Goal: Task Accomplishment & Management: Manage account settings

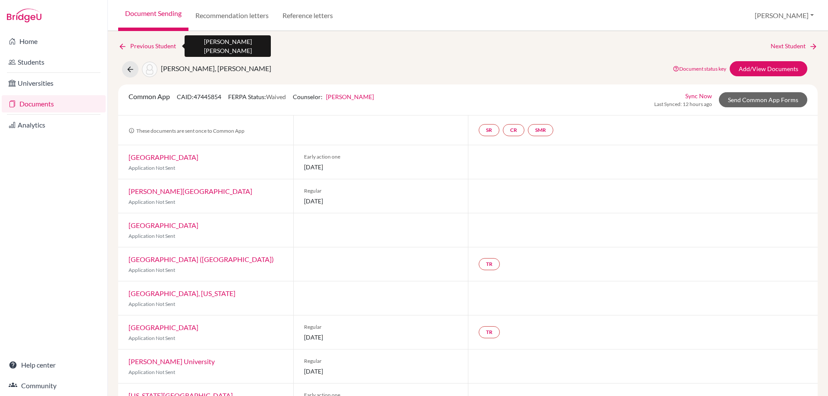
click at [119, 48] on icon at bounding box center [122, 46] width 9 height 9
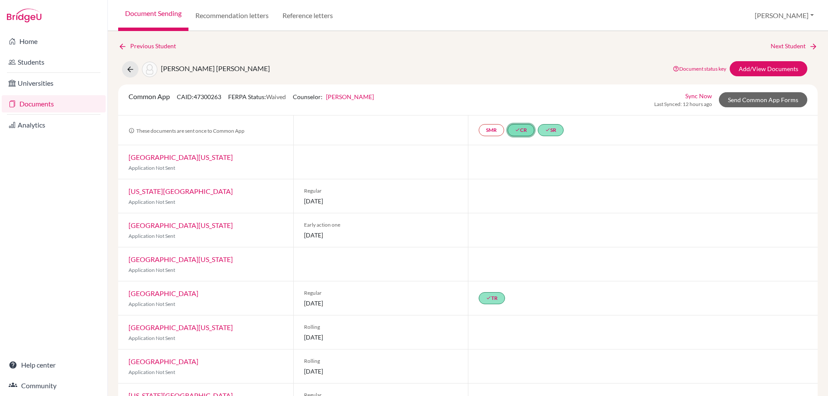
click at [520, 131] on link "done CR" at bounding box center [521, 130] width 27 height 12
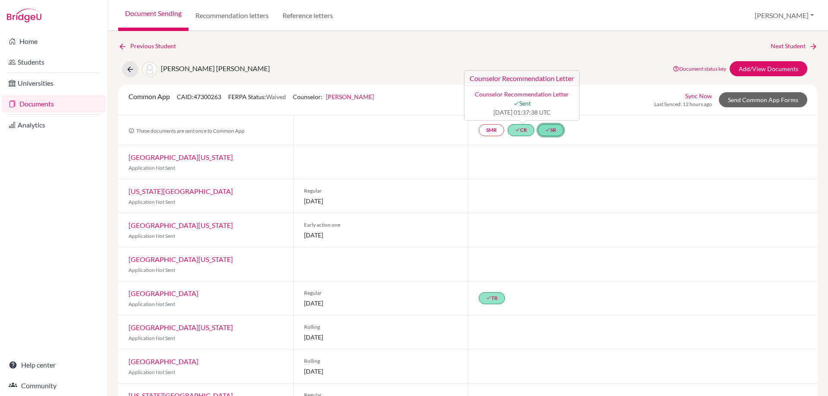
click at [548, 127] on icon "done" at bounding box center [547, 129] width 5 height 5
click at [498, 132] on link "SMR" at bounding box center [491, 130] width 25 height 12
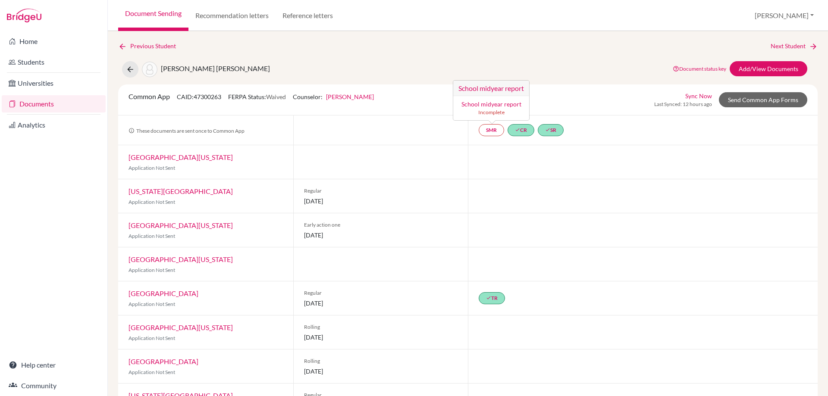
click at [489, 154] on div at bounding box center [643, 162] width 350 height 34
click at [33, 102] on link "Documents" at bounding box center [54, 103] width 104 height 17
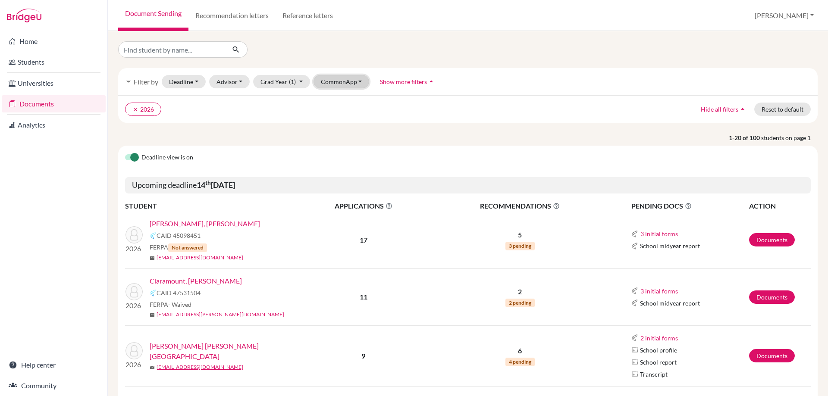
click at [327, 80] on button "CommonApp" at bounding box center [341, 81] width 56 height 13
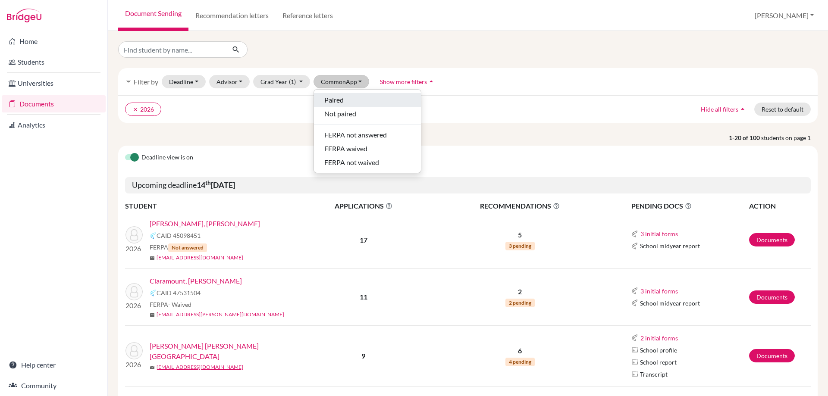
click at [329, 97] on span "Paired" at bounding box center [333, 100] width 19 height 10
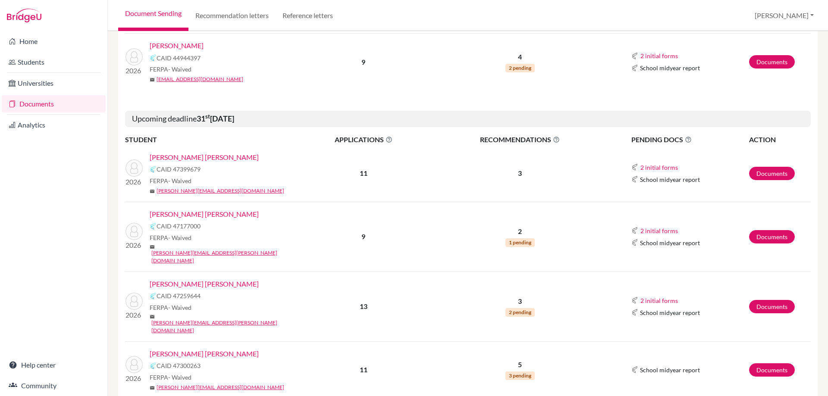
scroll to position [1081, 0]
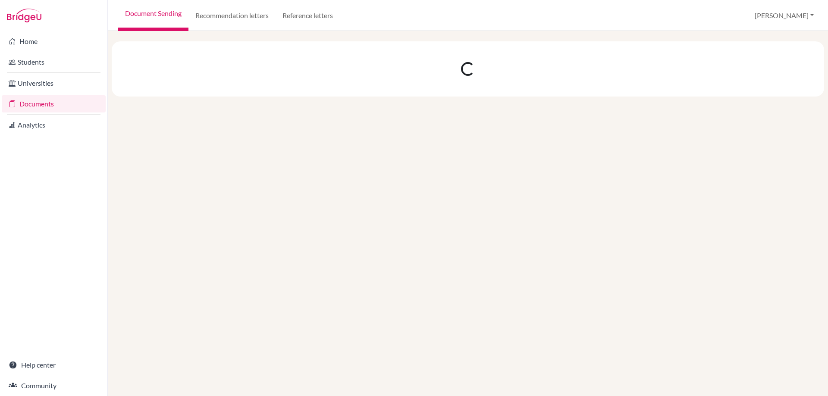
scroll to position [0, 0]
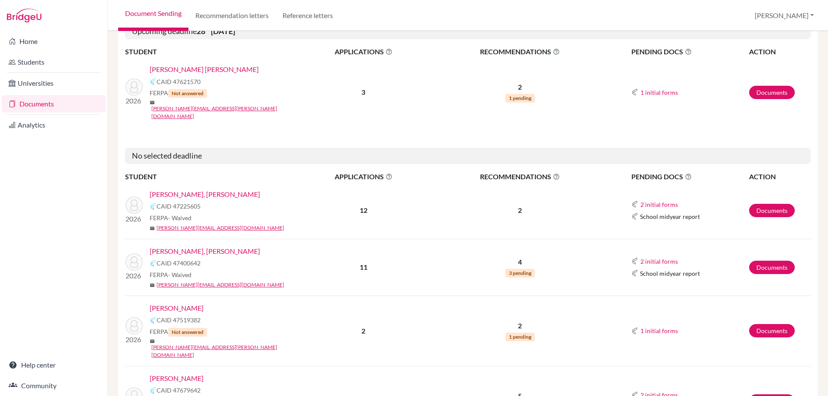
scroll to position [905, 0]
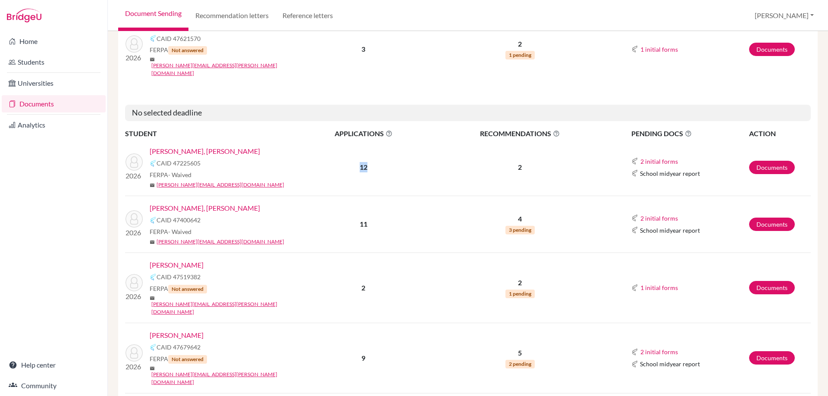
drag, startPoint x: 360, startPoint y: 115, endPoint x: 368, endPoint y: 115, distance: 8.2
click at [368, 162] on p "12" at bounding box center [363, 167] width 131 height 10
click at [648, 157] on button "2 initial forms" at bounding box center [659, 162] width 38 height 10
click at [579, 128] on span "RECOMMENDATIONS This column indicated the total number of recommendations for a…" at bounding box center [520, 133] width 180 height 10
click at [212, 203] on link "[PERSON_NAME], [PERSON_NAME]" at bounding box center [205, 208] width 110 height 10
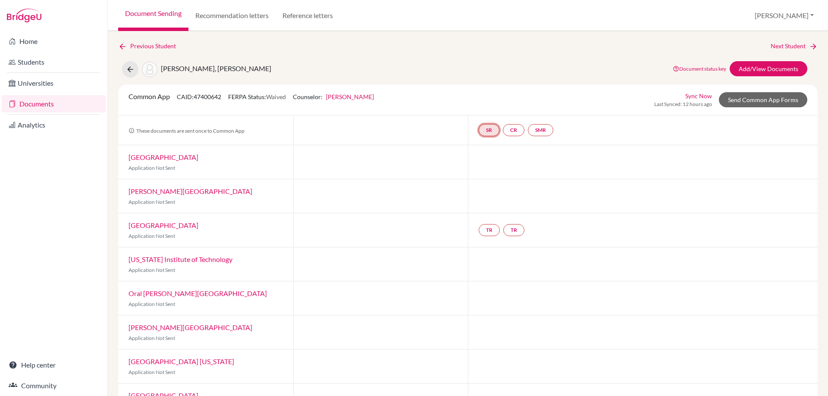
click at [485, 128] on link "SR" at bounding box center [489, 130] width 21 height 12
click at [492, 107] on link "School report" at bounding box center [488, 103] width 37 height 7
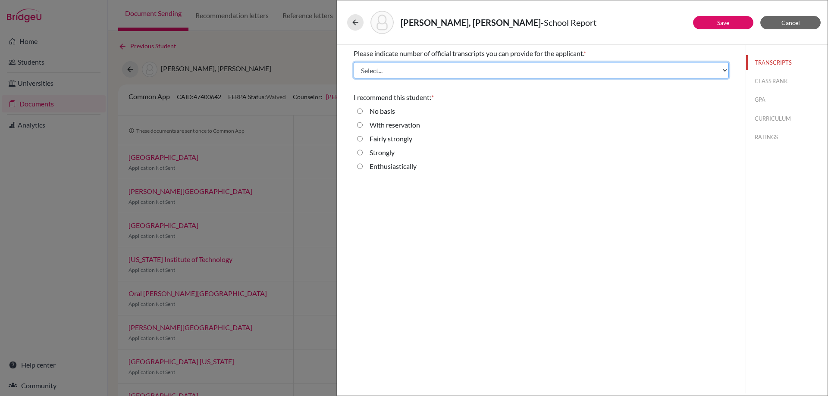
click at [428, 69] on select "Select... 1 2 3 4" at bounding box center [541, 70] width 375 height 16
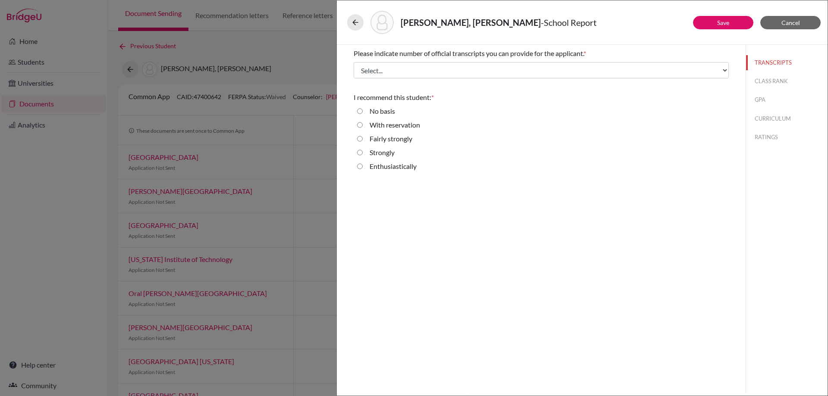
click at [416, 39] on div "Alvarado Ocampo, Kamila - School Report" at bounding box center [582, 22] width 484 height 37
click at [355, 19] on icon at bounding box center [355, 22] width 9 height 9
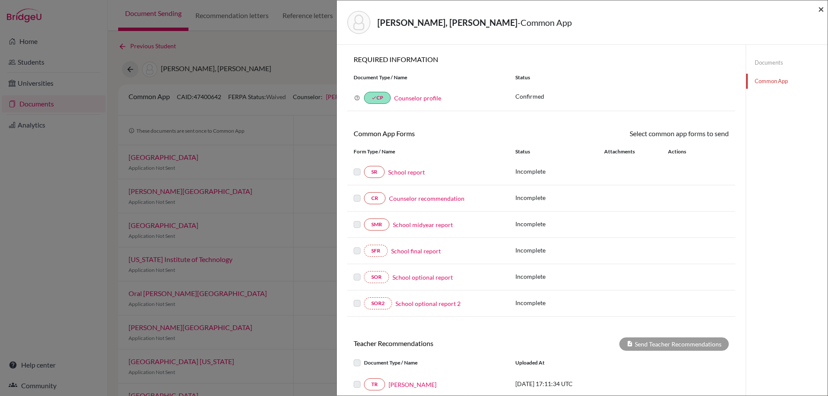
click at [822, 6] on div "Alvarado Ocampo, Kamila - Common App ×" at bounding box center [582, 22] width 491 height 44
click at [818, 7] on span "×" at bounding box center [821, 9] width 6 height 13
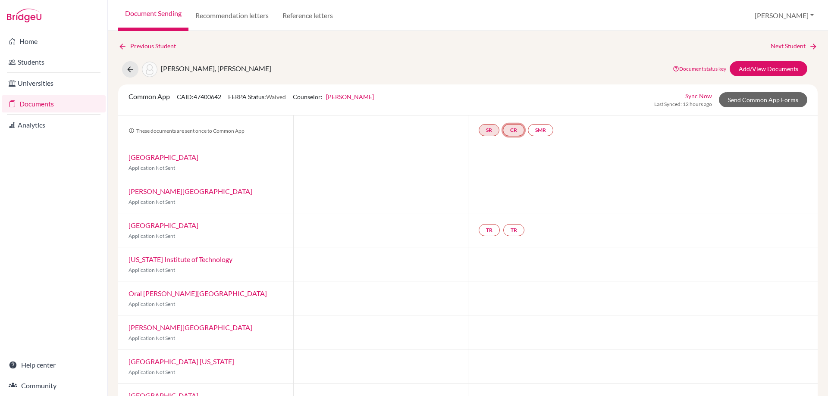
click at [507, 127] on link "CR" at bounding box center [514, 130] width 22 height 12
click at [533, 127] on link "SMR" at bounding box center [540, 130] width 25 height 12
click at [417, 63] on div "Alvarado Ocampo, Kamila Document status key TR Requirement. Document not upload…" at bounding box center [468, 69] width 712 height 16
click at [24, 42] on link "Home" at bounding box center [54, 41] width 104 height 17
